Goal: Check status

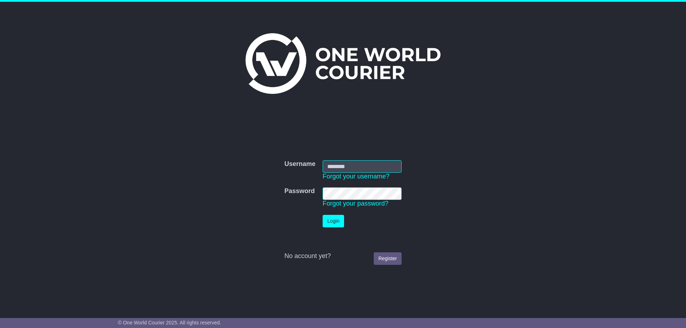
type input "**********"
click at [340, 226] on button "Login" at bounding box center [333, 221] width 21 height 13
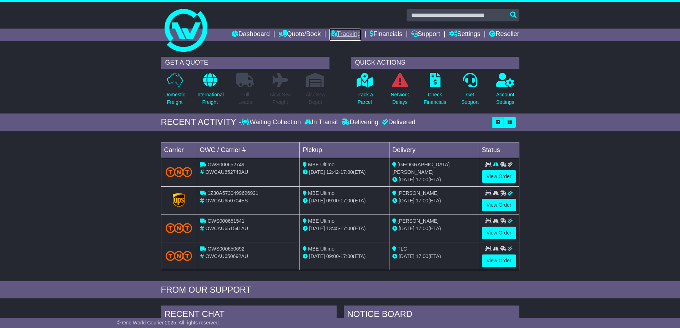
click at [346, 33] on link "Tracking" at bounding box center [345, 35] width 31 height 12
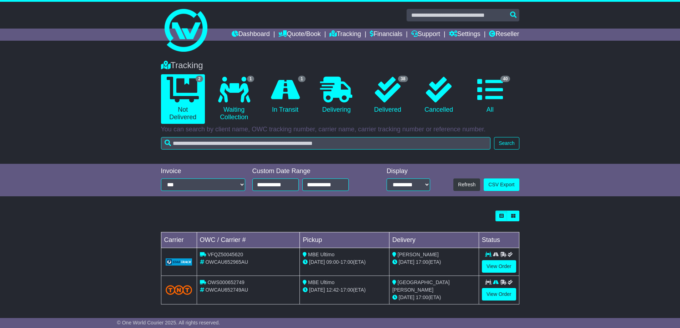
click at [222, 262] on span "OWCAU652965AU" at bounding box center [226, 262] width 43 height 6
copy span "OWCAU652965AU"
click at [215, 263] on span "OWCAU652965AU" at bounding box center [226, 262] width 43 height 6
